Goal: Find specific page/section: Find specific page/section

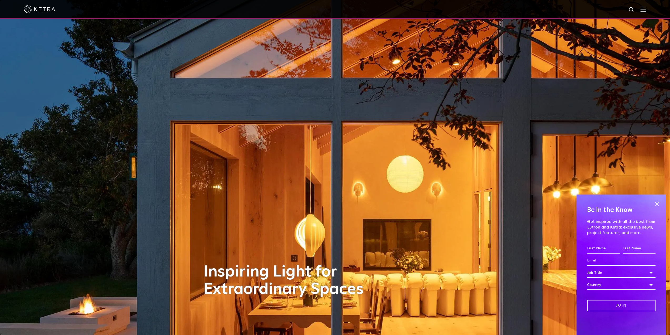
click at [654, 12] on div at bounding box center [335, 9] width 670 height 19
click at [650, 19] on div at bounding box center [335, 9] width 670 height 19
click at [635, 7] on img at bounding box center [631, 10] width 7 height 7
click at [655, 203] on span at bounding box center [657, 204] width 8 height 8
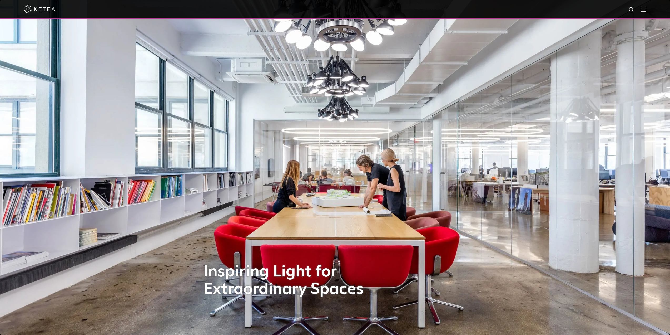
click at [42, 14] on div at bounding box center [335, 9] width 623 height 18
click at [39, 10] on img at bounding box center [40, 9] width 32 height 8
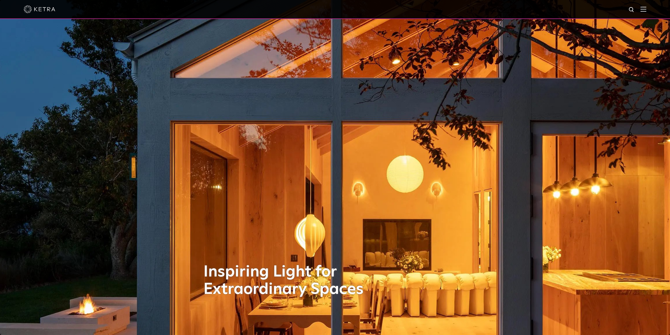
click at [46, 16] on div at bounding box center [335, 9] width 623 height 18
click at [36, 7] on img at bounding box center [40, 9] width 32 height 8
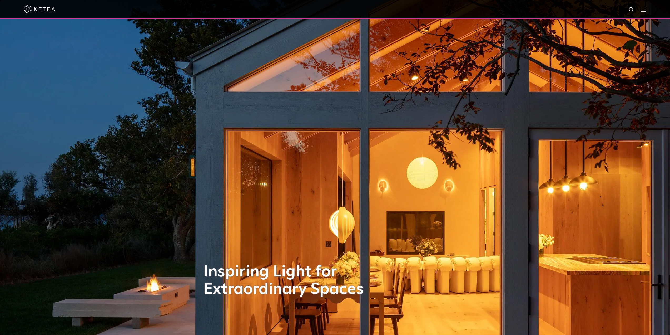
click at [650, 10] on div at bounding box center [335, 9] width 670 height 19
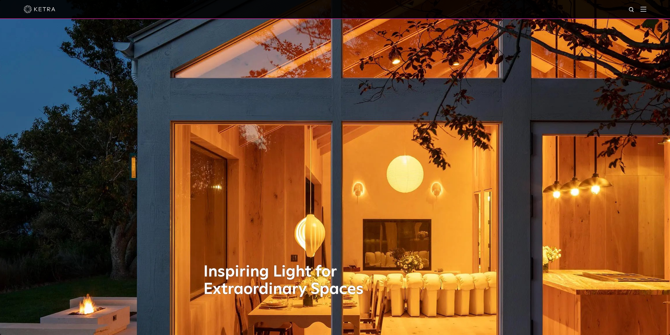
click at [646, 10] on img at bounding box center [643, 9] width 6 height 5
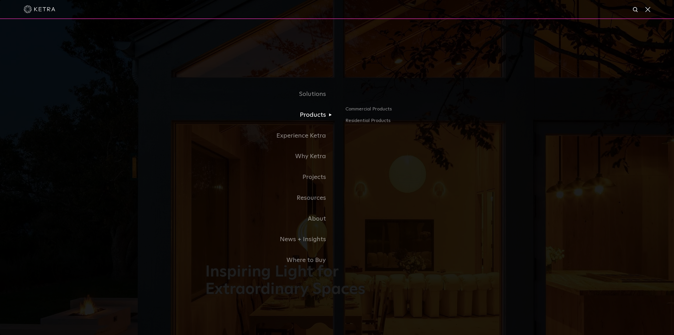
click at [318, 116] on link "Products" at bounding box center [271, 114] width 132 height 21
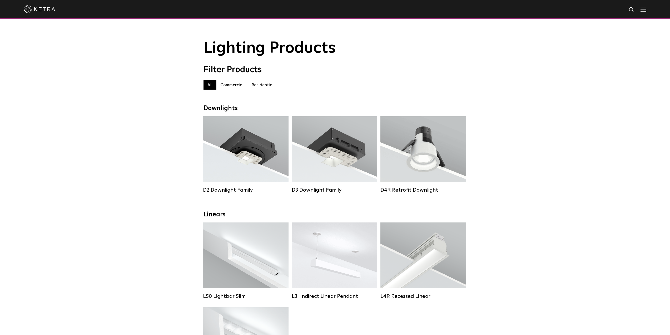
click at [230, 86] on label "Commercial" at bounding box center [231, 84] width 31 height 9
drag, startPoint x: 253, startPoint y: 80, endPoint x: 256, endPoint y: 82, distance: 3.7
click at [253, 80] on div "Filter Products Commercial All Commercial Residential" at bounding box center [334, 80] width 263 height 30
click at [256, 84] on label "Residential" at bounding box center [262, 84] width 30 height 9
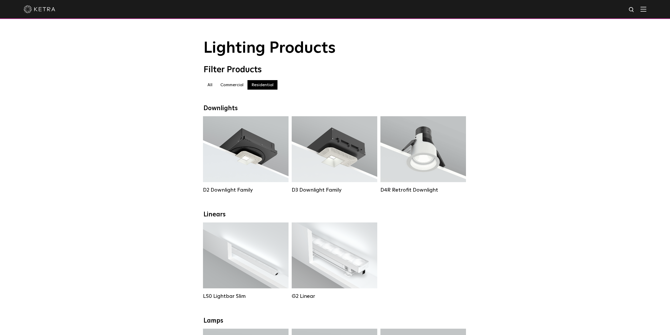
click at [237, 89] on label "Commercial" at bounding box center [231, 84] width 31 height 9
